Goal: Use online tool/utility: Utilize a website feature to perform a specific function

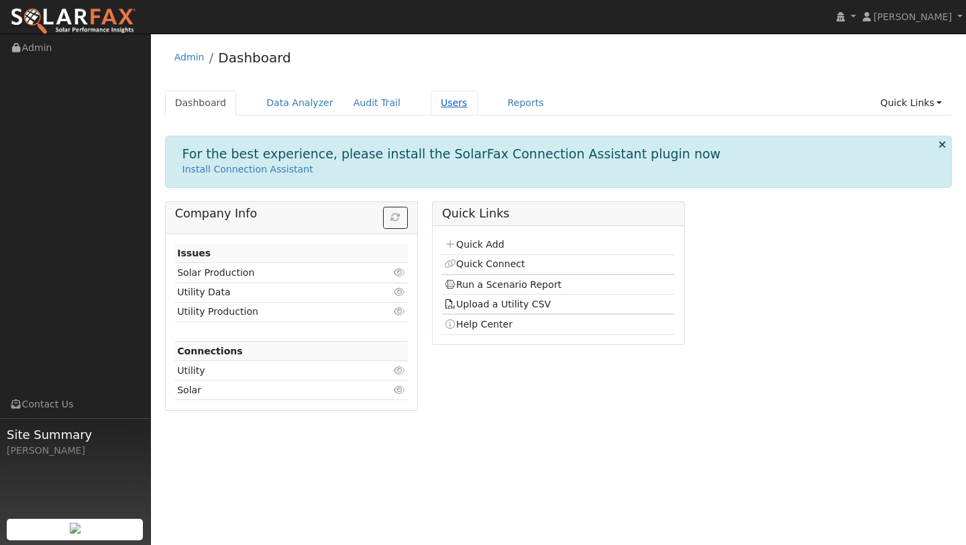
click at [437, 98] on link "Users" at bounding box center [454, 103] width 47 height 25
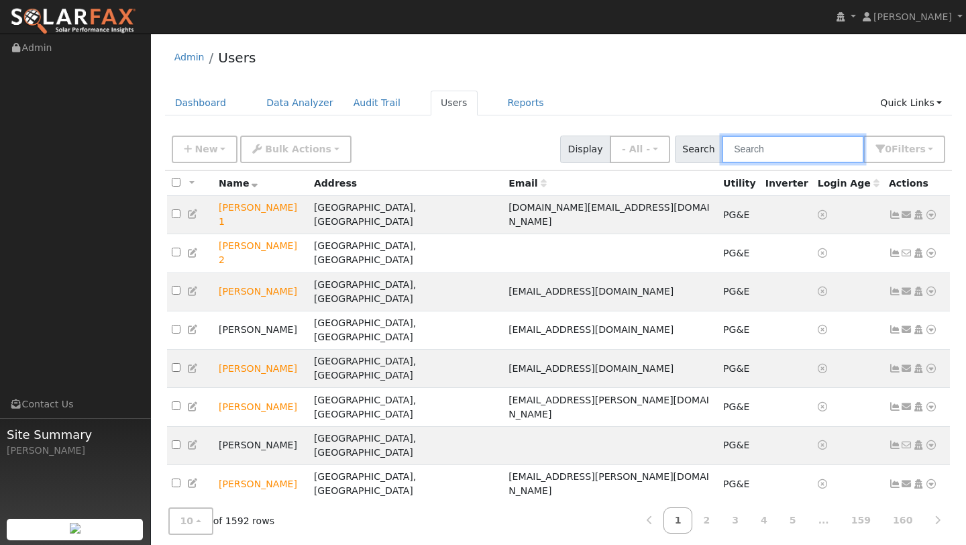
click at [750, 148] on input "text" at bounding box center [793, 148] width 142 height 27
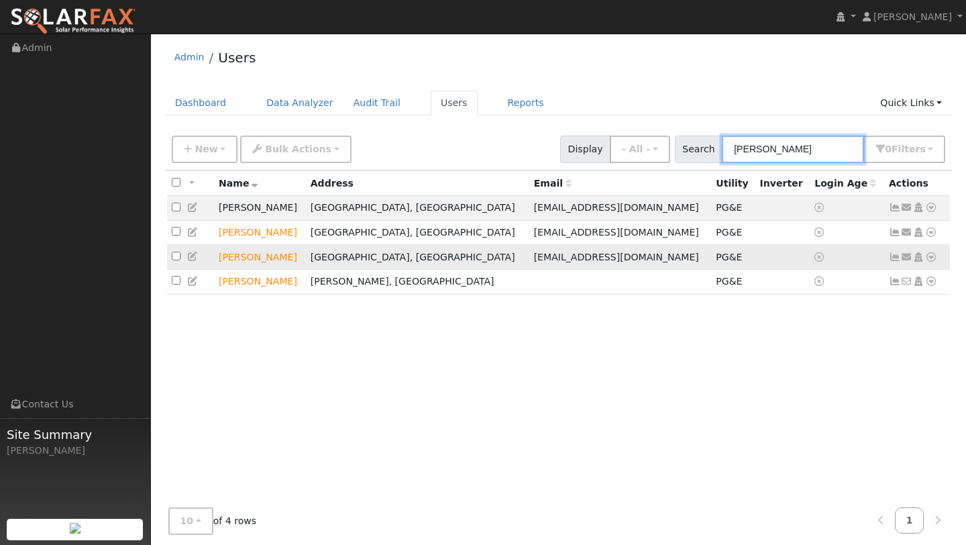
type input "INDER"
click at [936, 260] on td "Send Email... Copy a Link Reset Password Open Access Data Analyzer Reports Scen…" at bounding box center [917, 257] width 66 height 25
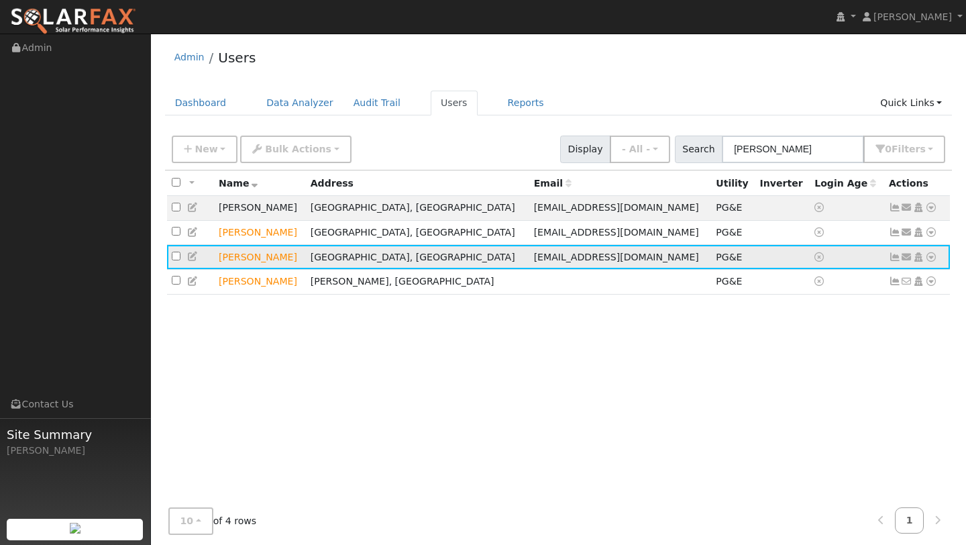
click at [932, 258] on icon at bounding box center [931, 256] width 12 height 9
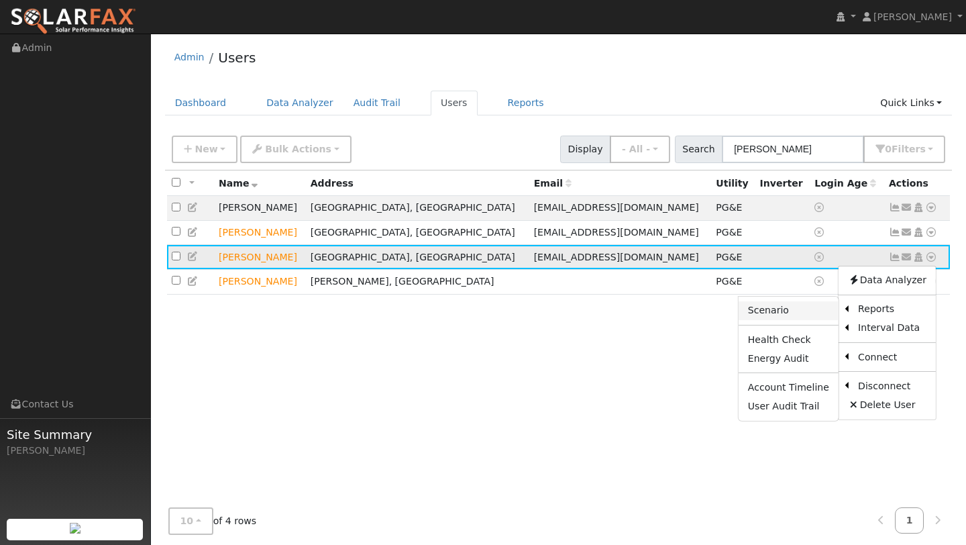
click at [805, 309] on link "Scenario" at bounding box center [788, 310] width 100 height 19
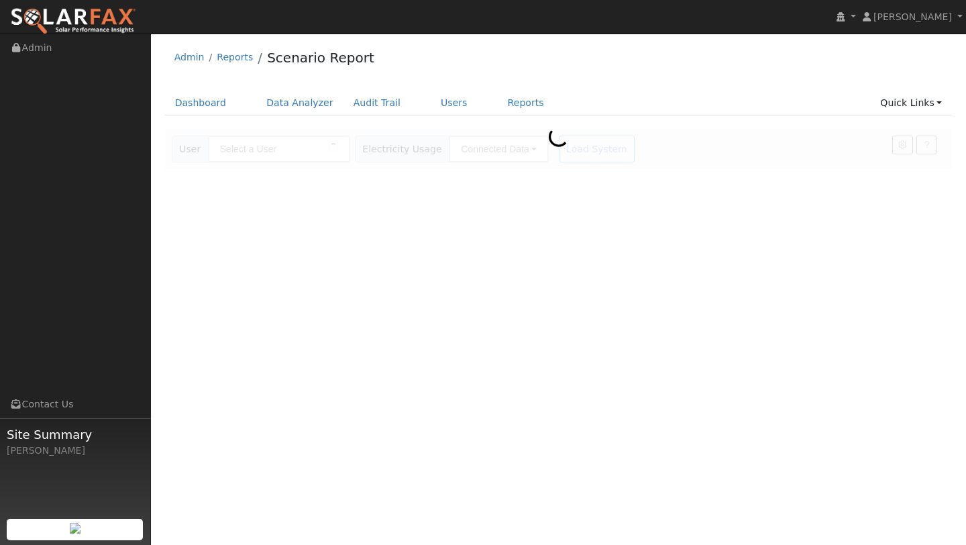
type input "Inder Singh"
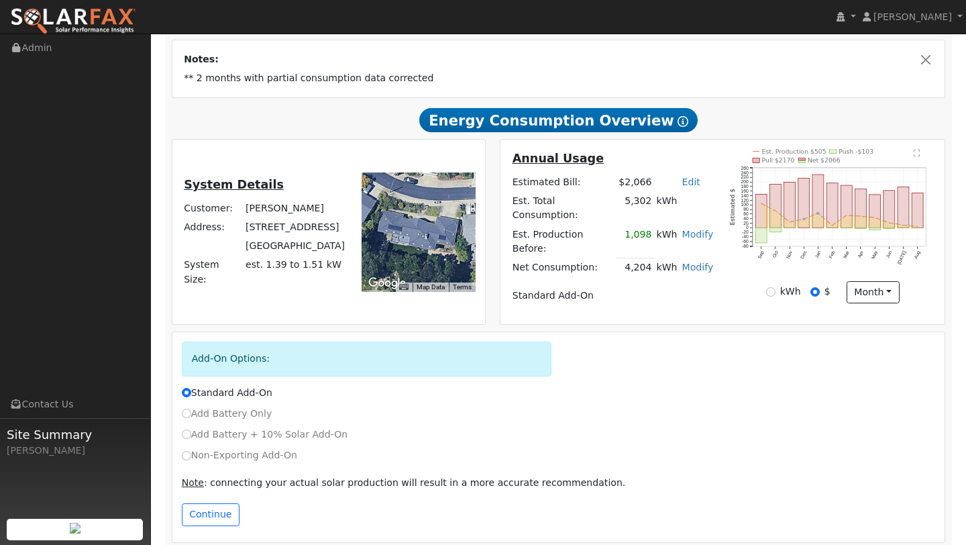
scroll to position [4, 0]
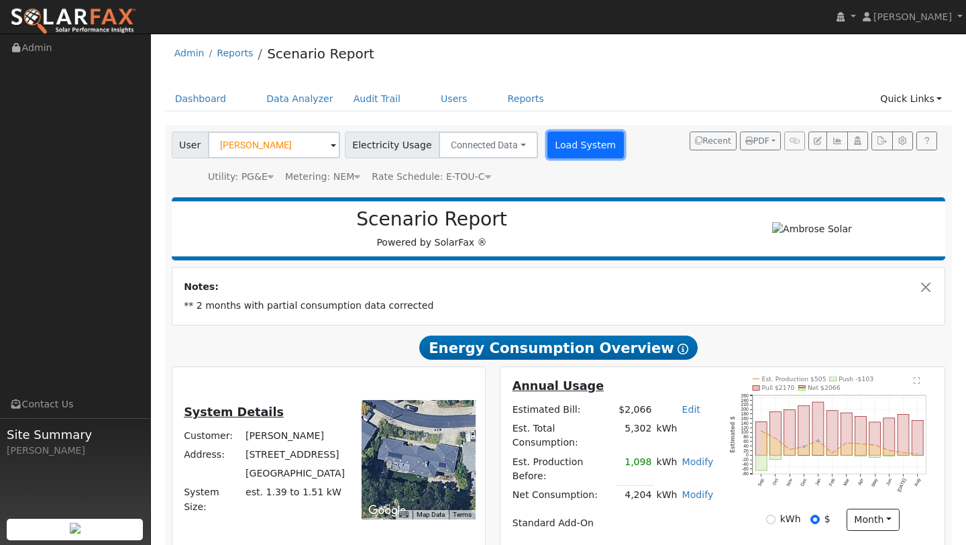
click at [554, 137] on button "Load System" at bounding box center [585, 144] width 76 height 27
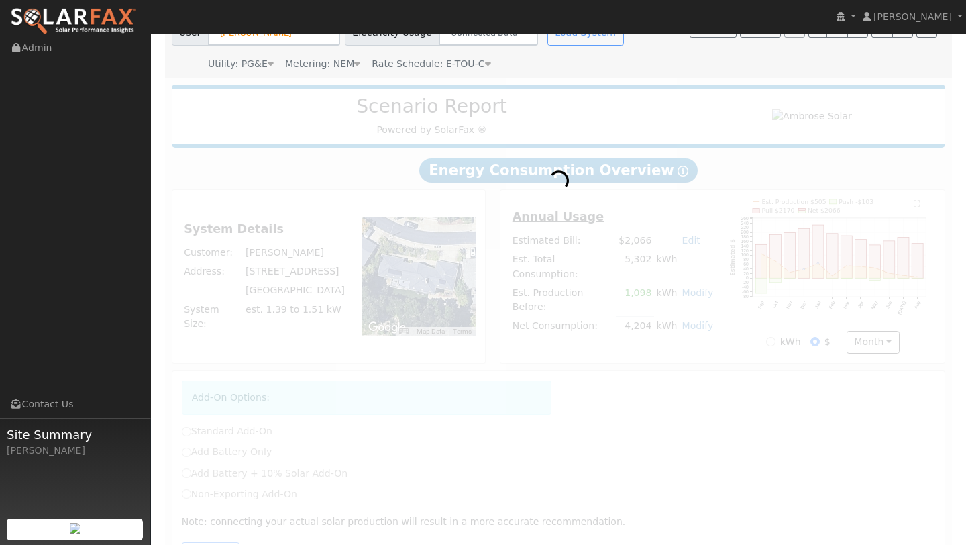
scroll to position [166, 0]
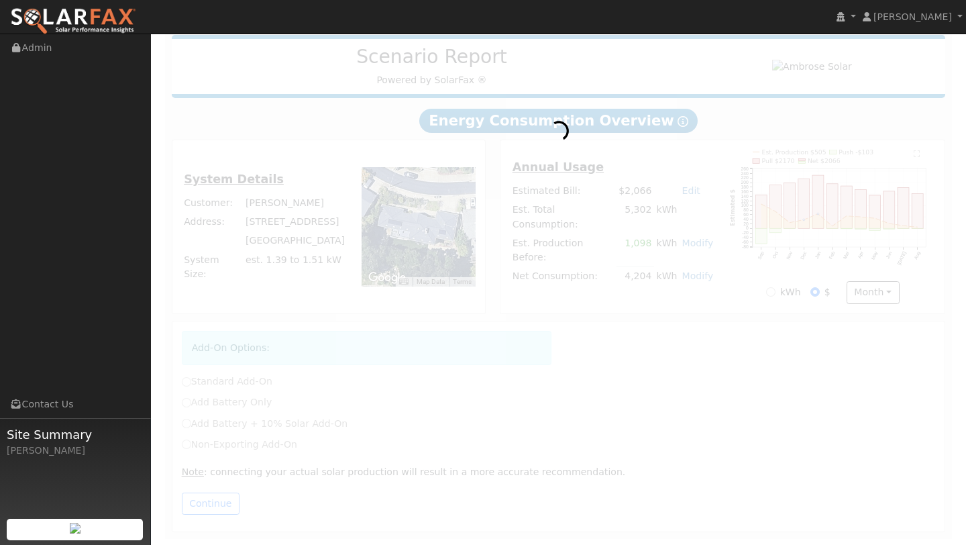
radio input "true"
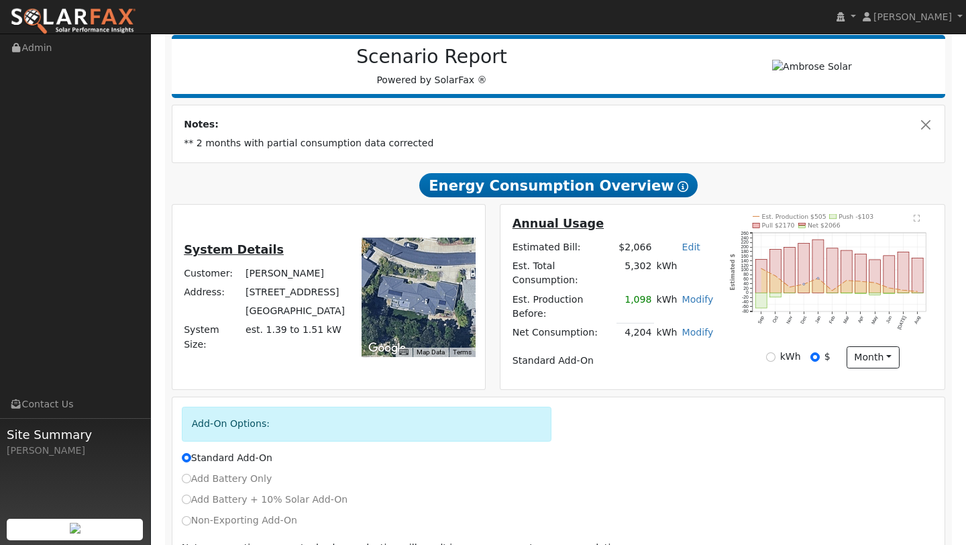
scroll to position [231, 0]
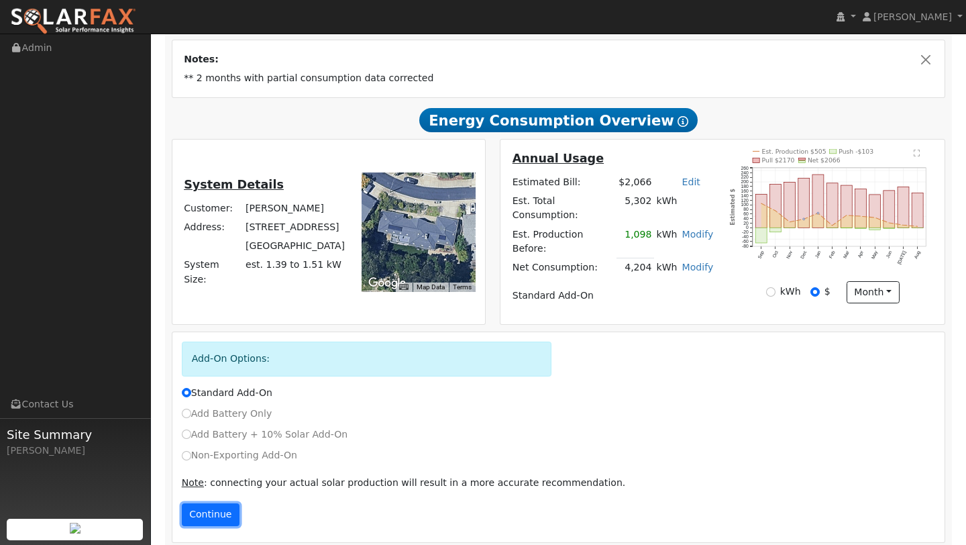
click at [211, 503] on button "Continue" at bounding box center [211, 514] width 58 height 23
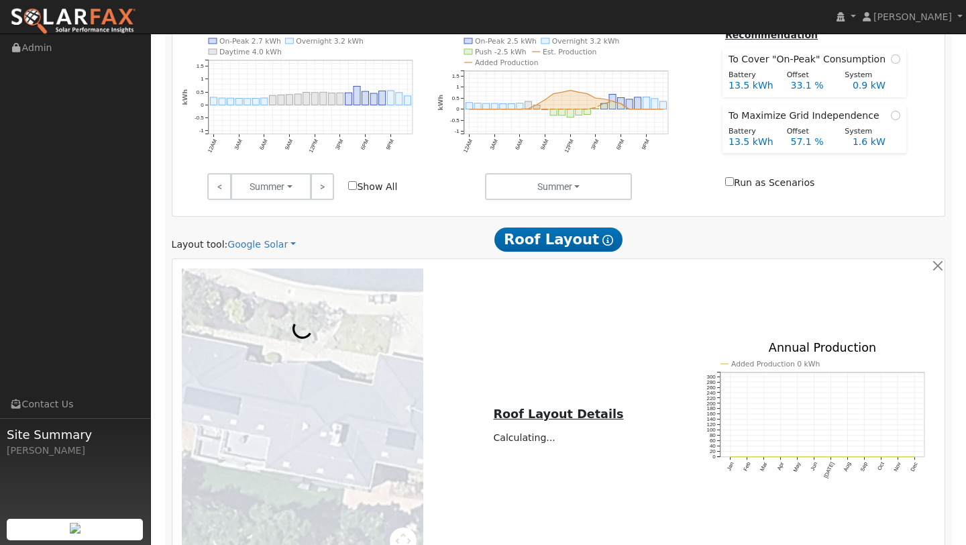
scroll to position [931, 0]
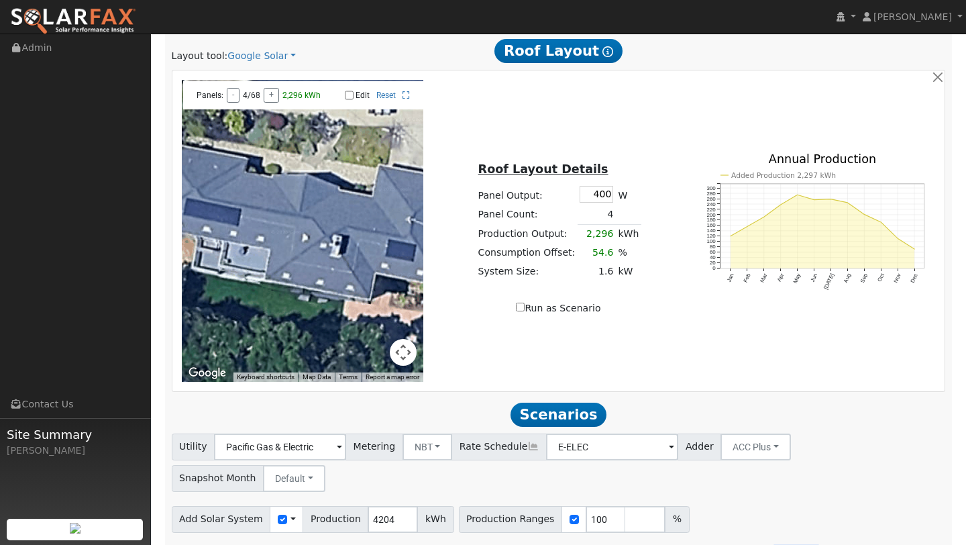
type input "0"
type input "13.5"
type input "27"
type input "40.5"
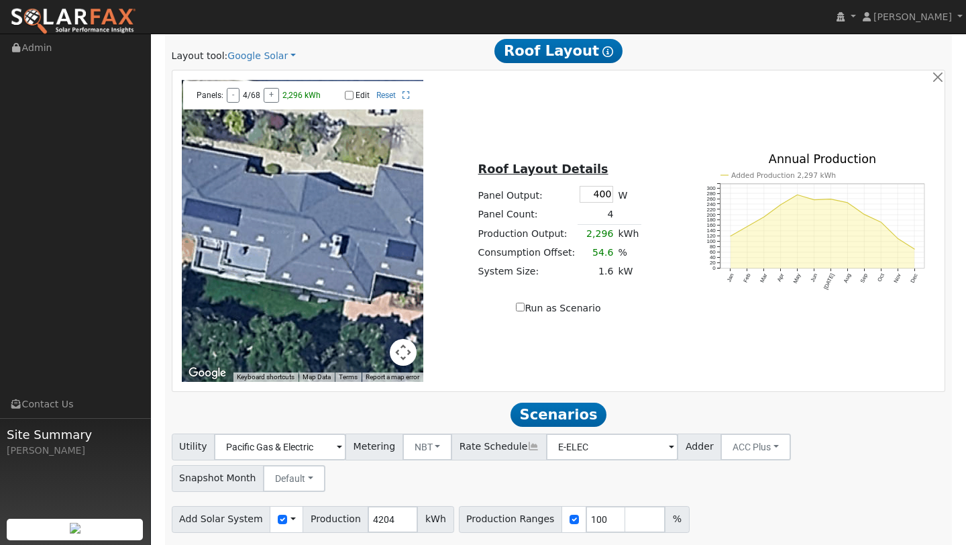
click at [781, 501] on div "Add Solar System Use CSV Data Production 4204 kWh Production Ranges 100 %" at bounding box center [558, 517] width 779 height 32
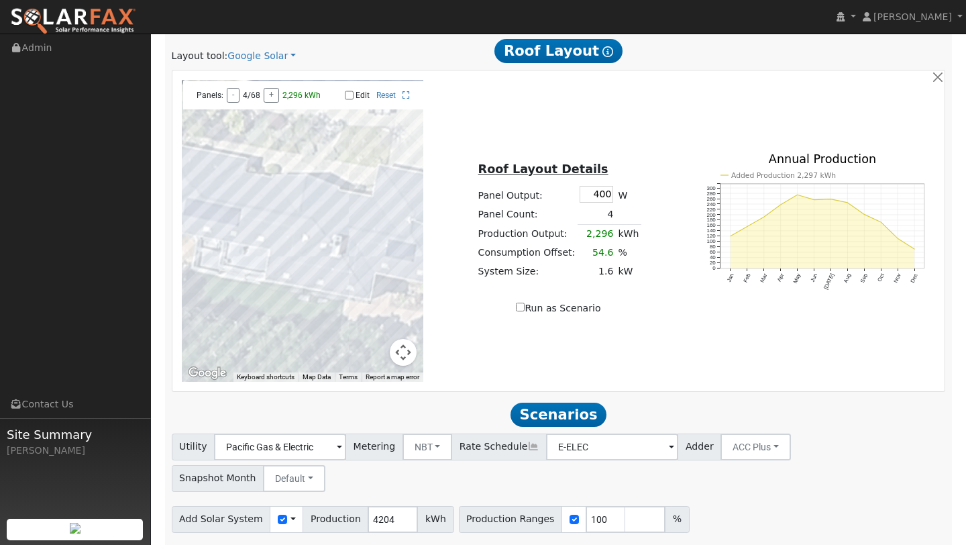
scroll to position [962, 0]
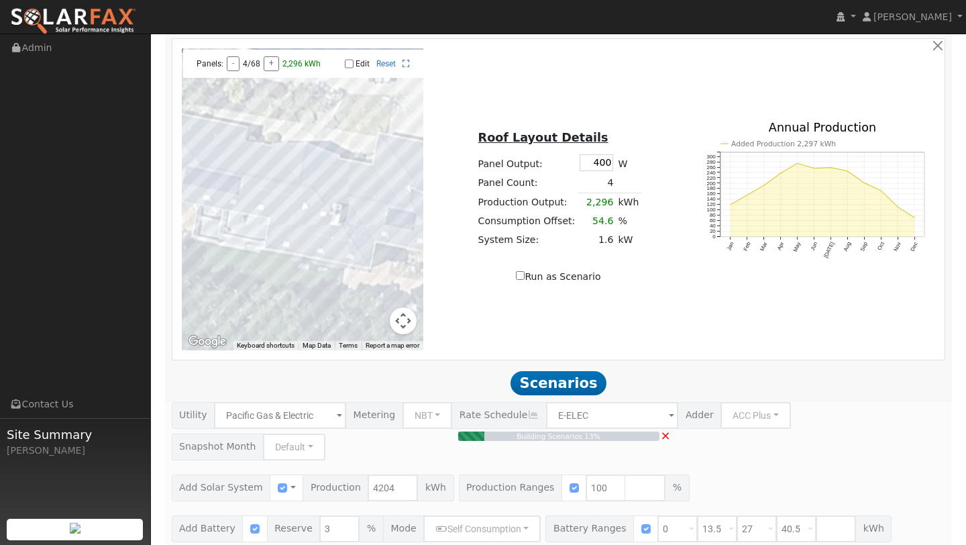
click at [399, 318] on button "Map camera controls" at bounding box center [403, 320] width 27 height 27
click at [365, 311] on button "Zoom out" at bounding box center [369, 320] width 27 height 27
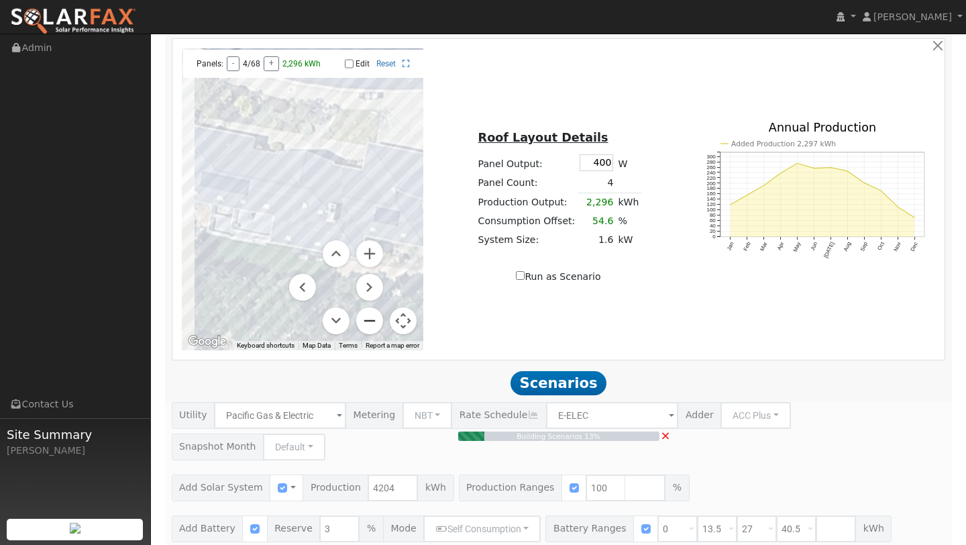
click at [365, 311] on button "Zoom out" at bounding box center [369, 320] width 27 height 27
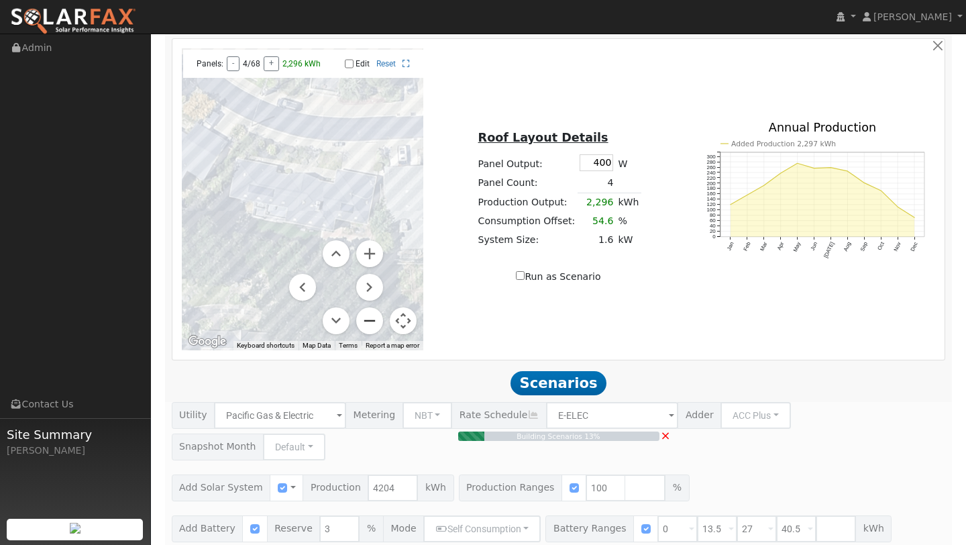
click at [365, 311] on button "Zoom out" at bounding box center [369, 320] width 27 height 27
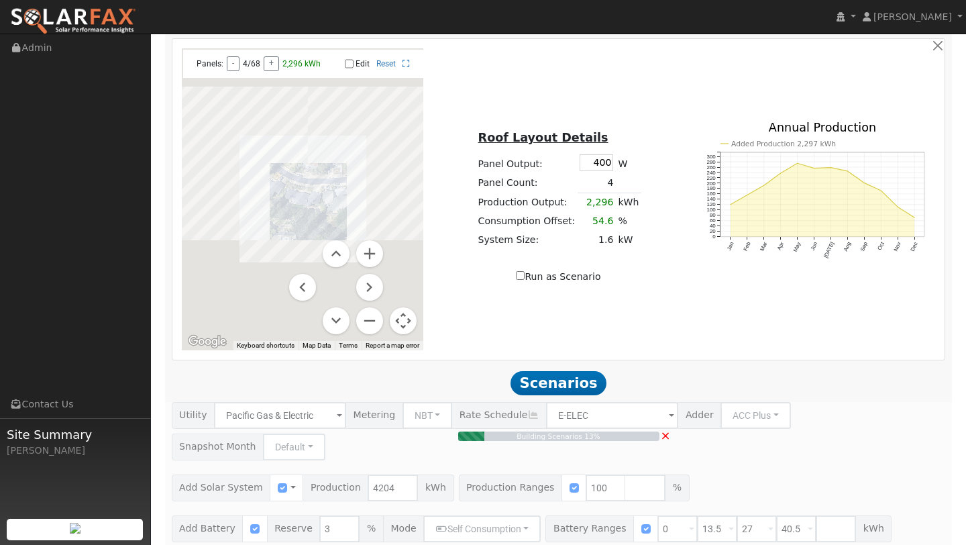
click at [395, 311] on button "Map camera controls" at bounding box center [403, 320] width 27 height 27
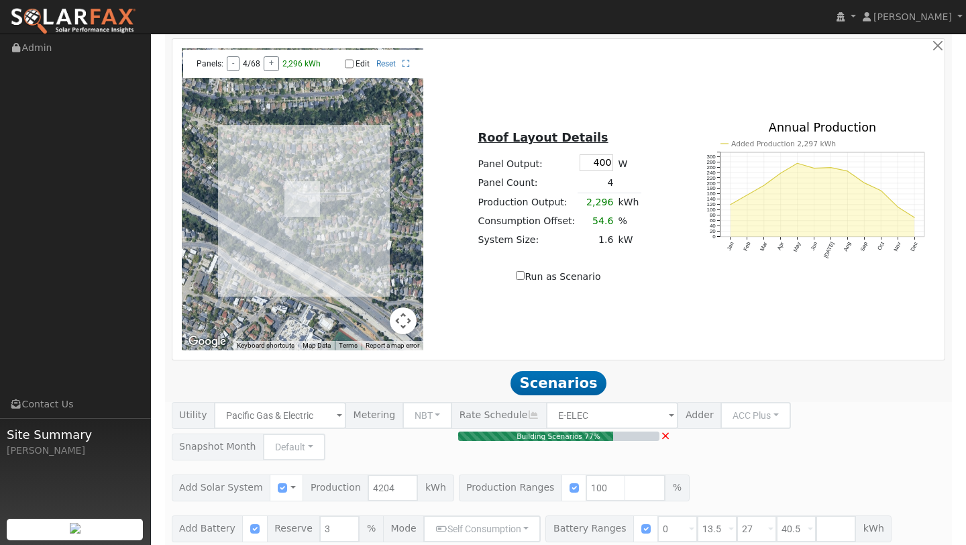
type input "2.8"
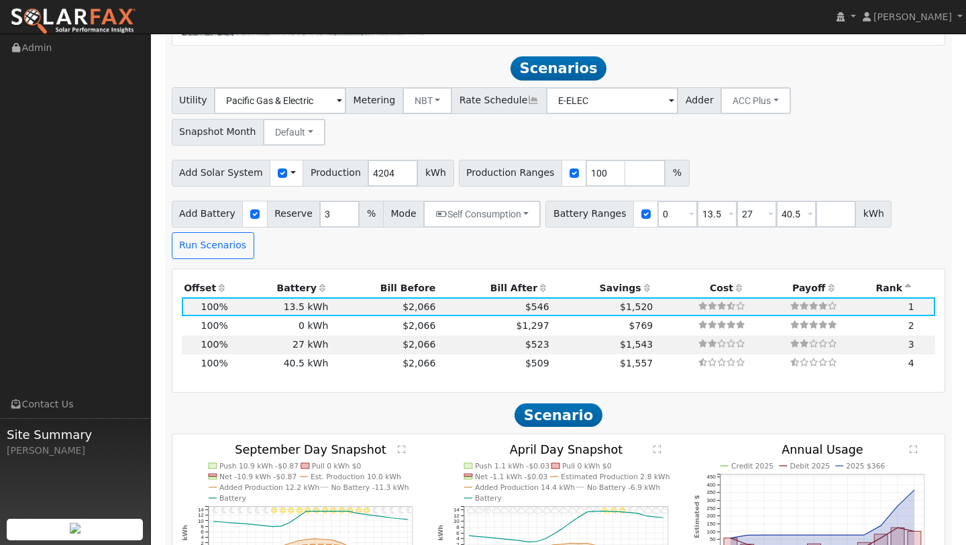
scroll to position [1282, 0]
